Goal: Information Seeking & Learning: Learn about a topic

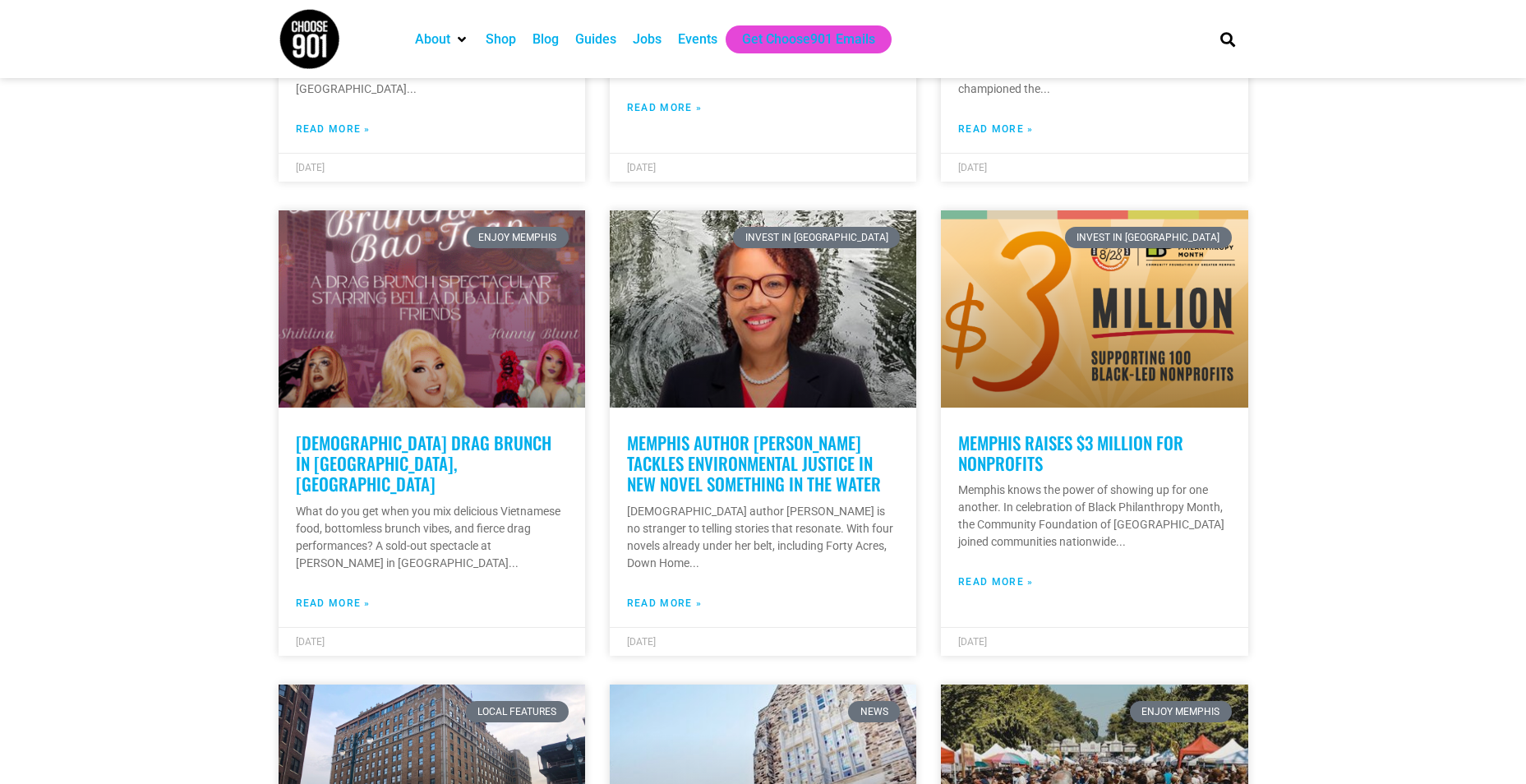
scroll to position [903, 0]
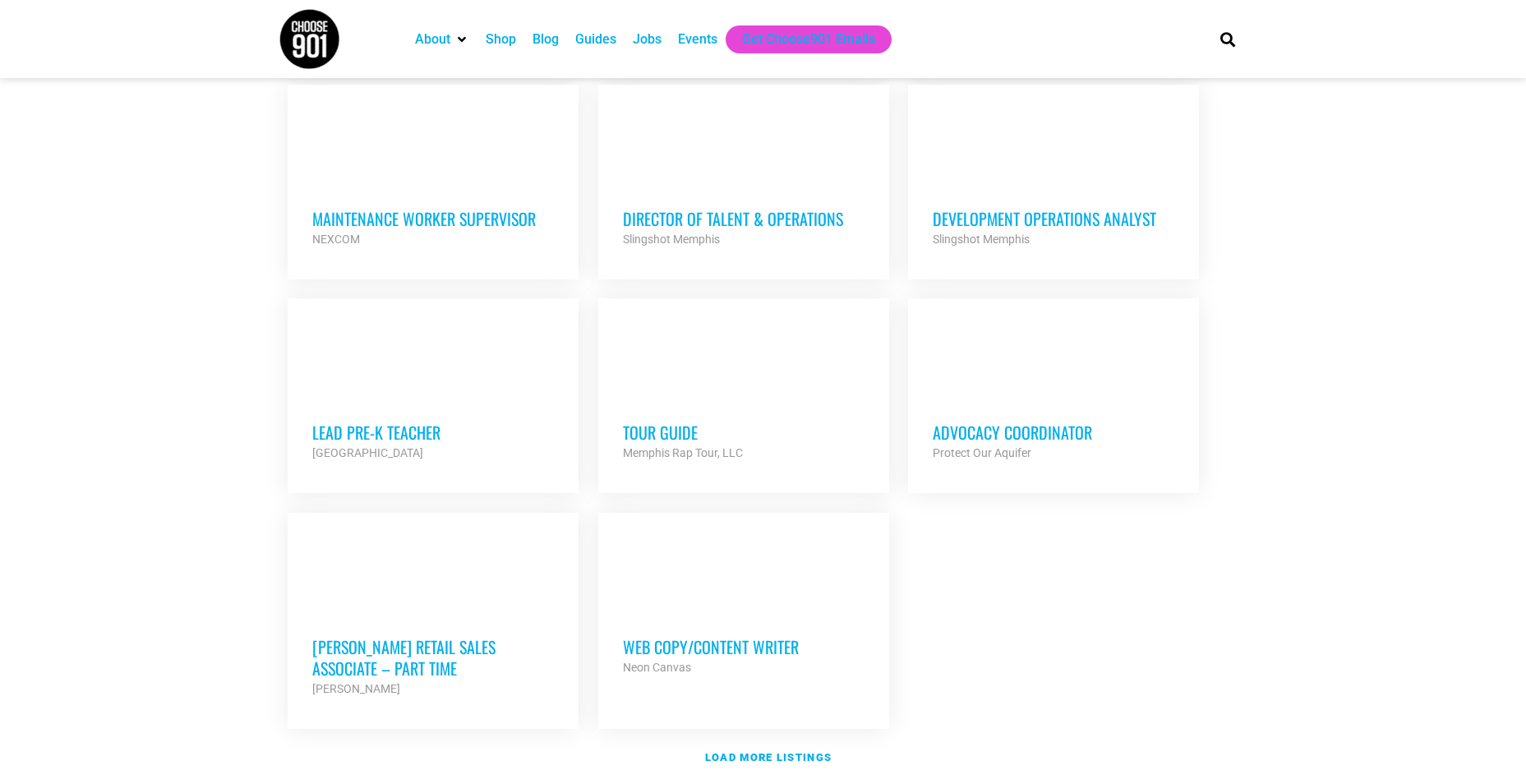
scroll to position [1643, 0]
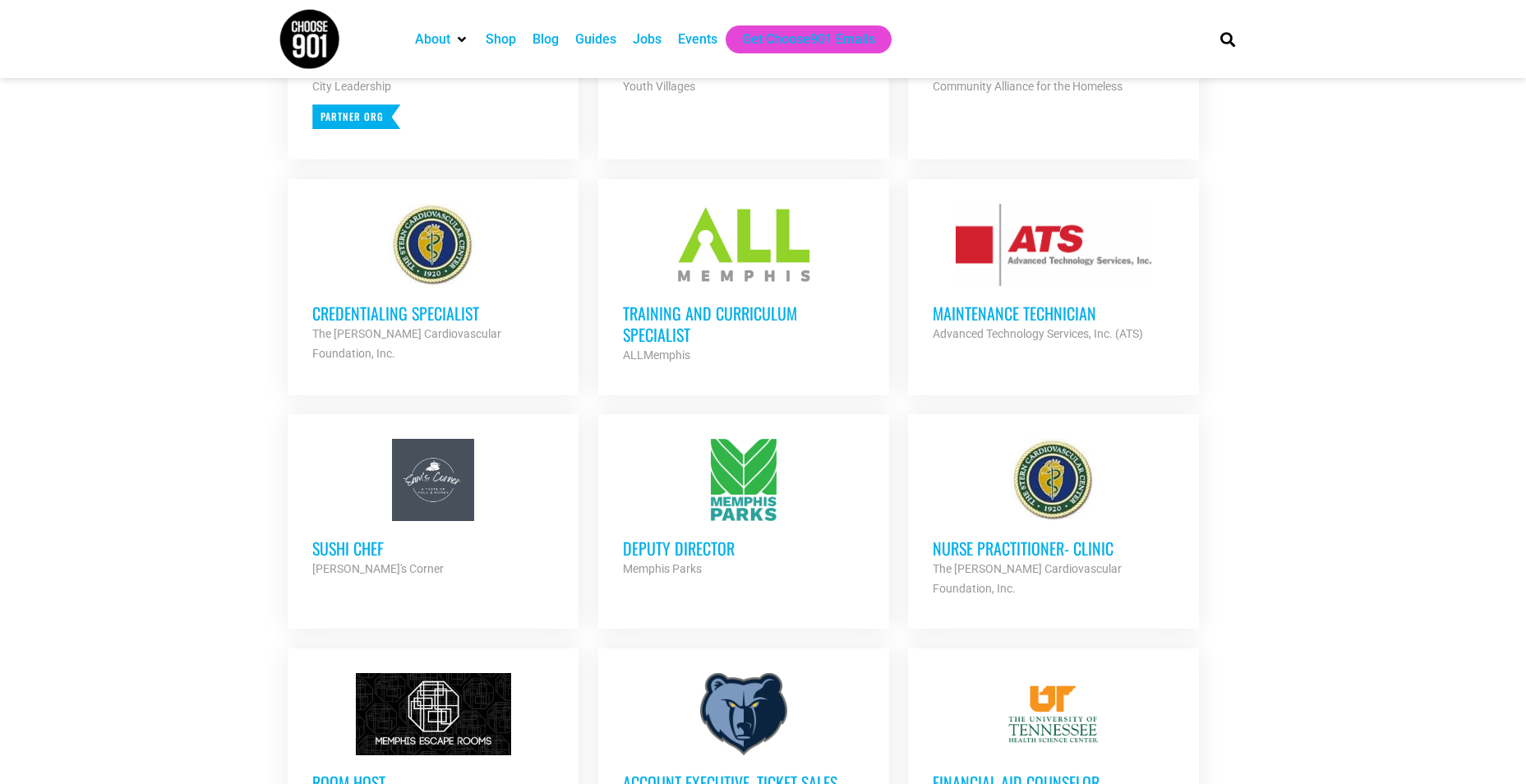
scroll to position [0, 0]
